Goal: Transaction & Acquisition: Subscribe to service/newsletter

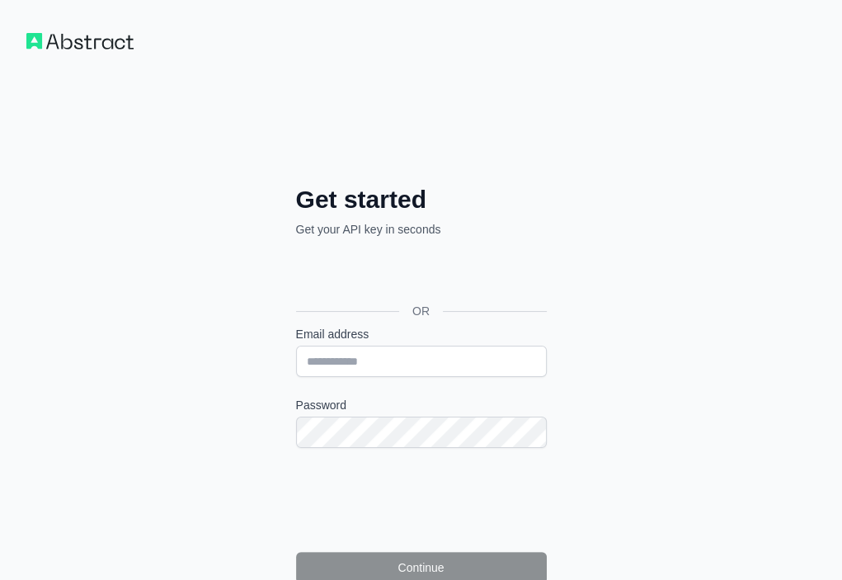
click at [296, 326] on div "Email address" at bounding box center [421, 351] width 251 height 51
click at [296, 346] on input "Email address" at bounding box center [421, 361] width 251 height 31
paste input "**********"
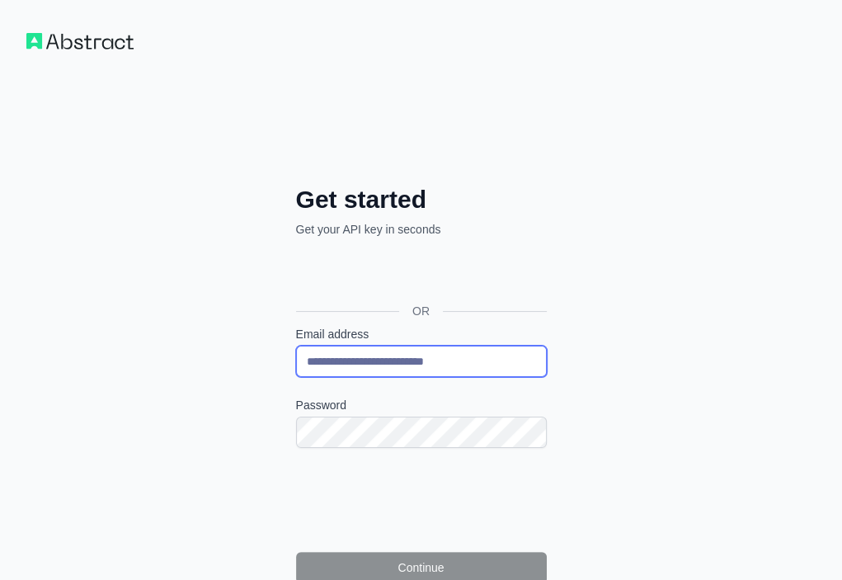
type input "**********"
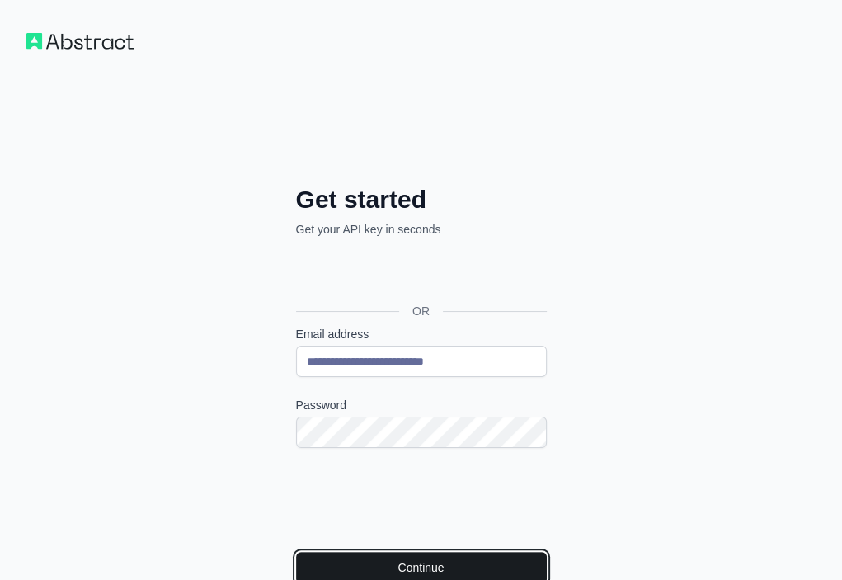
click at [330, 552] on button "Continue" at bounding box center [421, 567] width 251 height 31
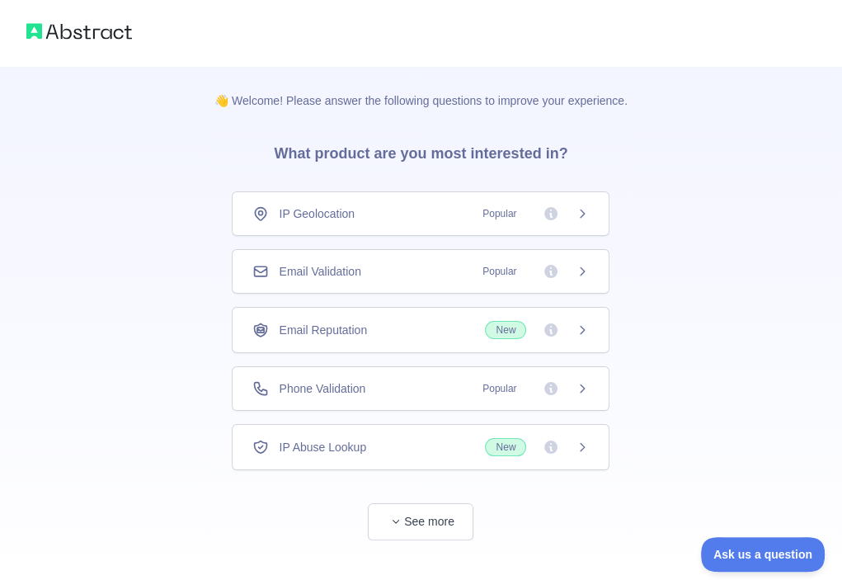
click at [431, 270] on div "Email Validation Popular" at bounding box center [420, 271] width 337 height 17
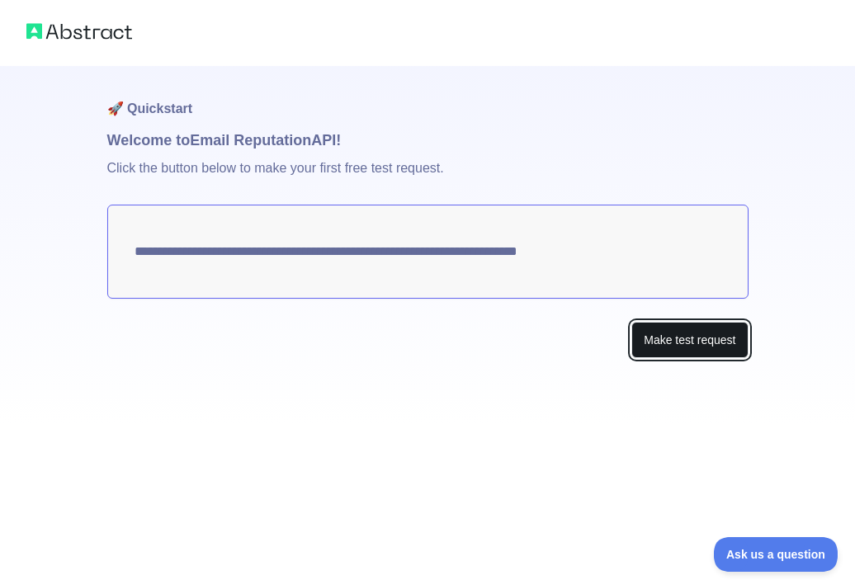
click at [657, 329] on button "Make test request" at bounding box center [689, 340] width 116 height 37
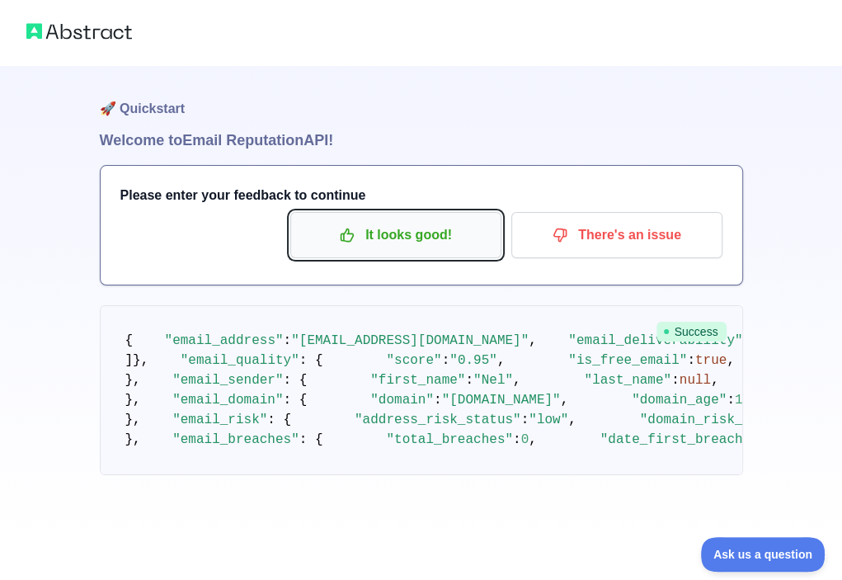
click at [449, 243] on p "It looks good!" at bounding box center [396, 235] width 186 height 28
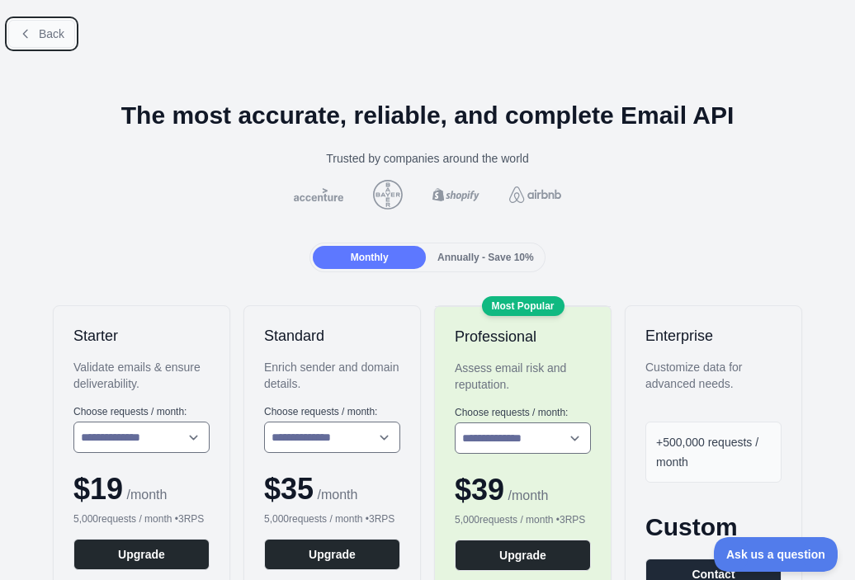
click at [31, 31] on icon at bounding box center [25, 33] width 13 height 13
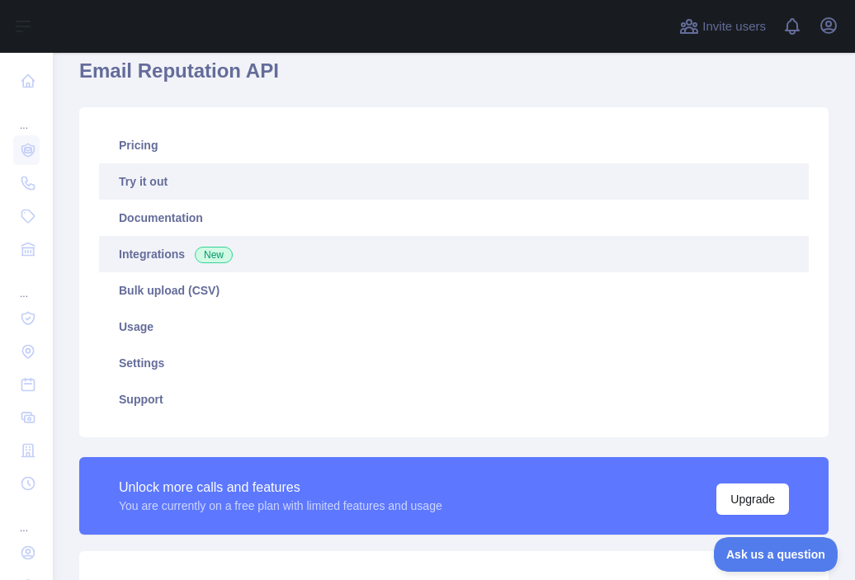
scroll to position [330, 0]
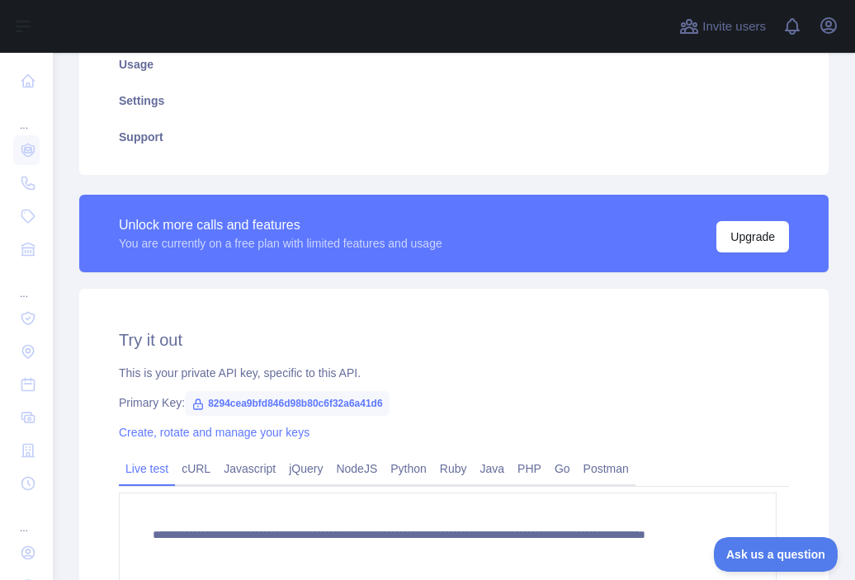
click at [341, 398] on span "8294cea9bfd846d98b80c6f32a6a41d6" at bounding box center [287, 403] width 205 height 25
copy span "8294cea9bfd846d98b80c6f32a6a41d6"
